Goal: Check status

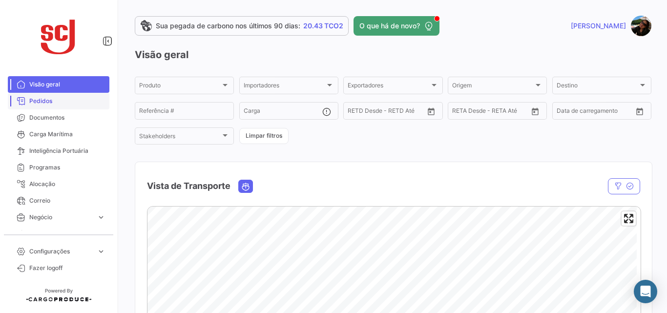
click at [41, 105] on span "Pedidos" at bounding box center [67, 101] width 76 height 9
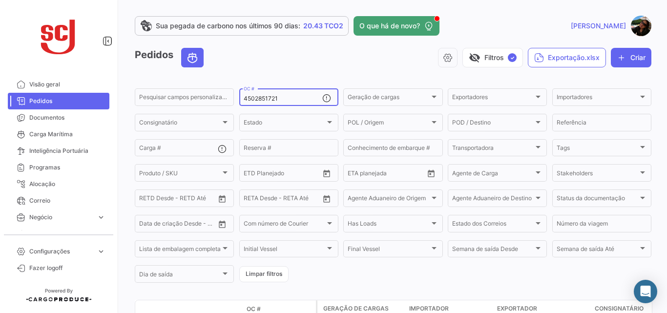
drag, startPoint x: 292, startPoint y: 97, endPoint x: 113, endPoint y: 89, distance: 178.9
click at [113, 89] on mat-sidenav-container "Visão geral Pedidos Documentos Carga Marítima Inteligência Portuária Programas …" at bounding box center [333, 156] width 667 height 313
paste input "7996"
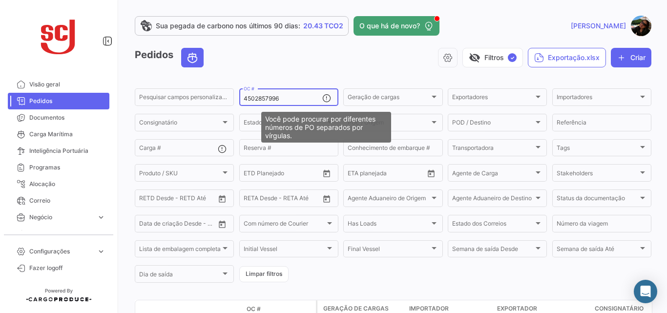
type input "4502857996"
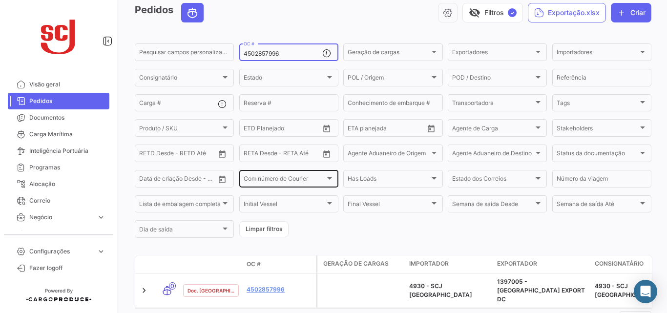
scroll to position [82, 0]
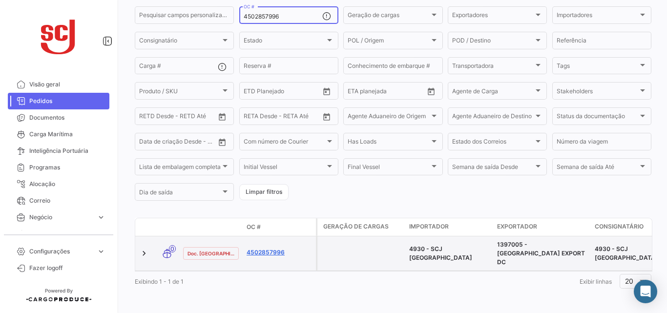
click at [260, 248] on link "4502857996" at bounding box center [279, 252] width 65 height 9
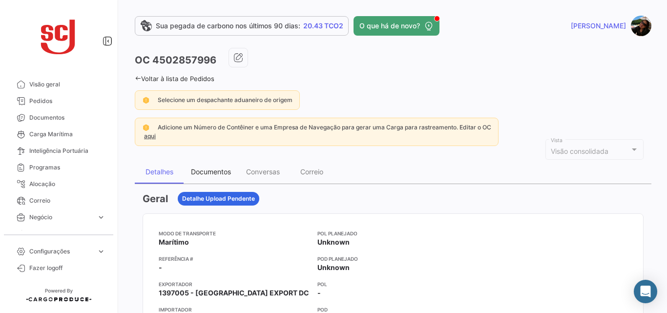
click at [221, 174] on div "Documentos" at bounding box center [211, 171] width 40 height 8
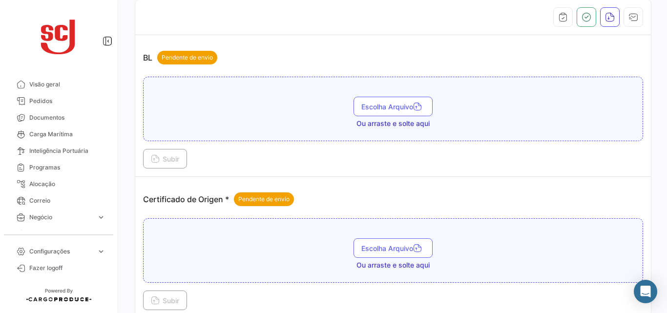
scroll to position [342, 0]
